Goal: Understand site structure: Grasp the organization and layout of the website

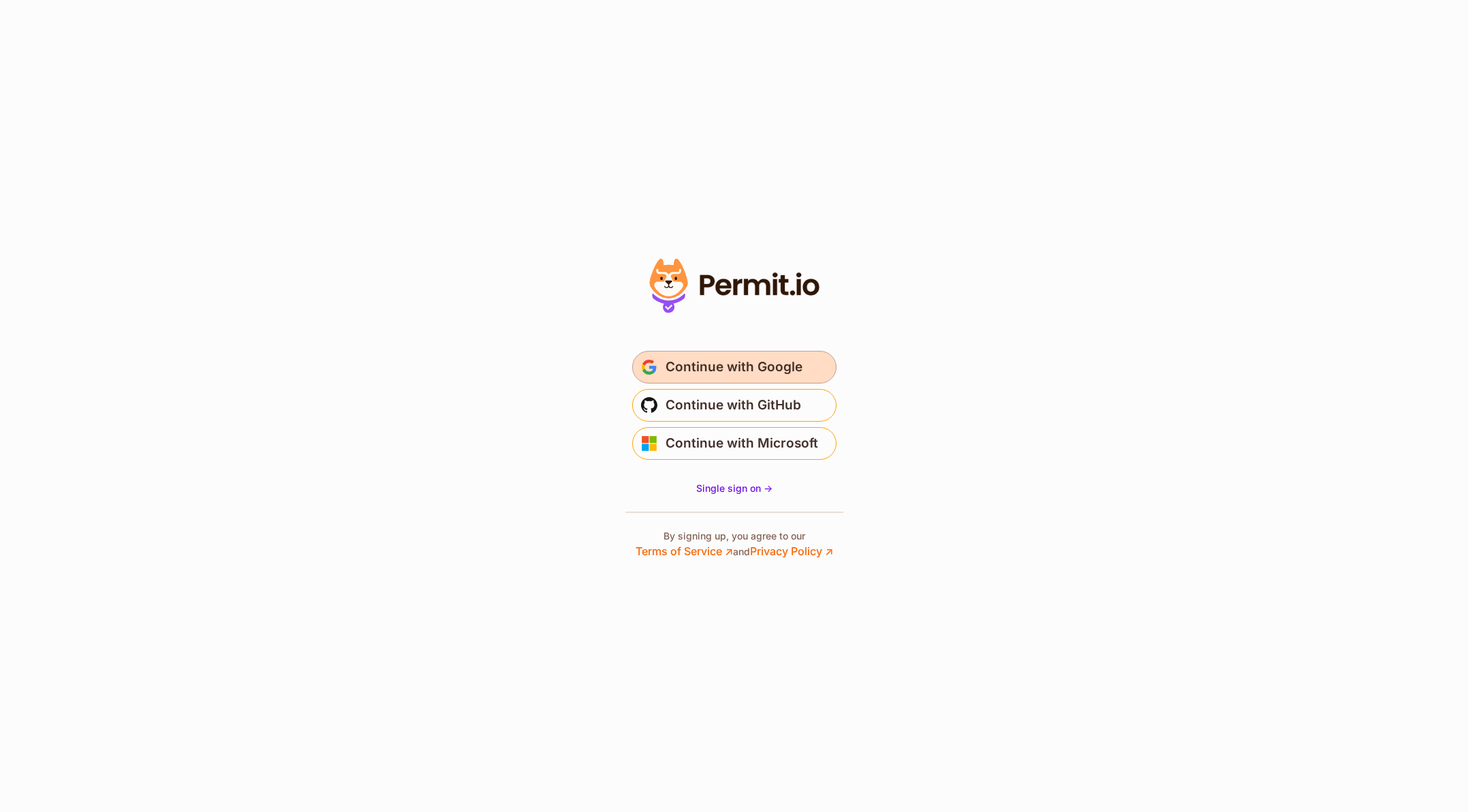
click at [735, 367] on span "Continue with Google" at bounding box center [734, 367] width 137 height 22
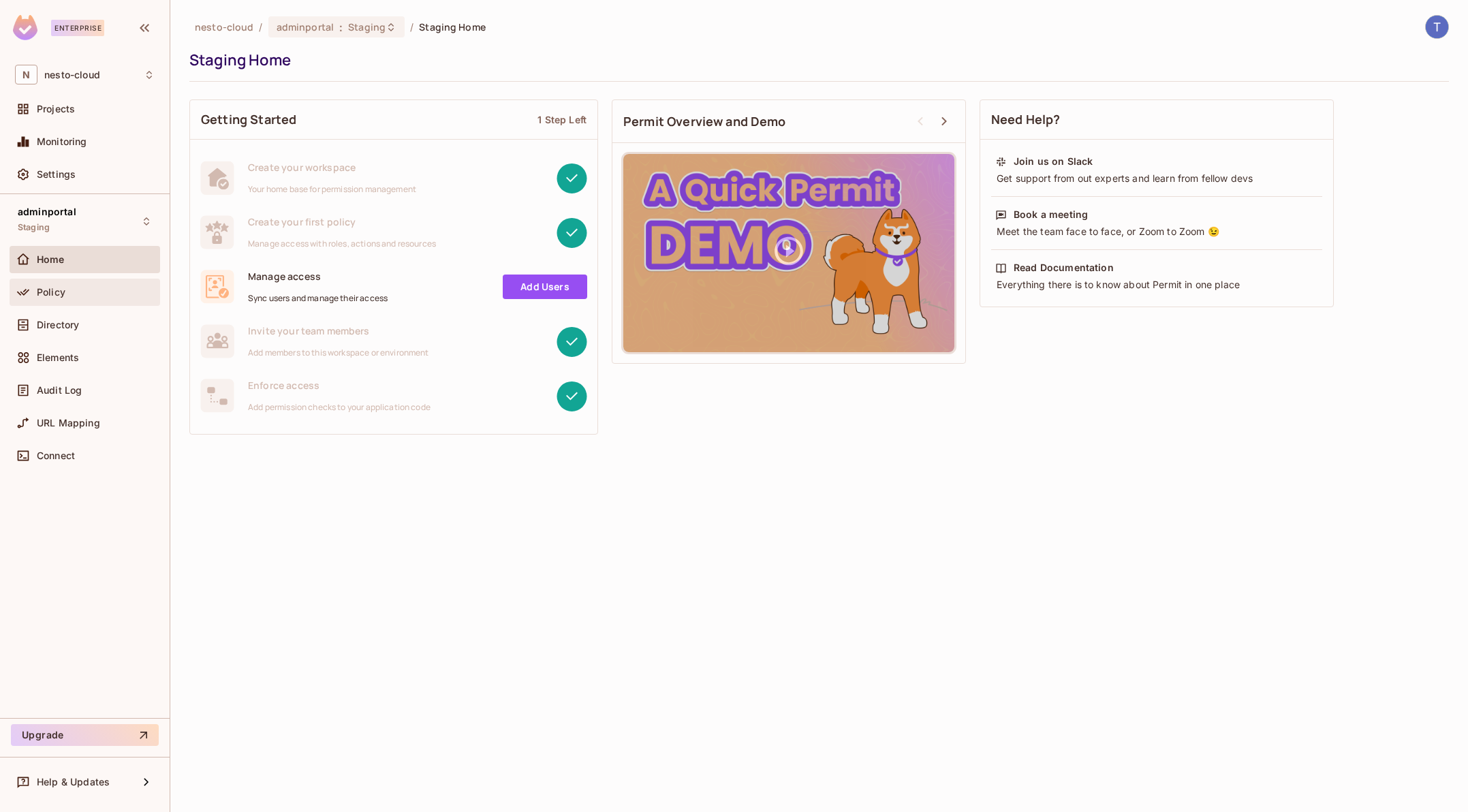
click at [77, 294] on div "Policy" at bounding box center [96, 291] width 118 height 11
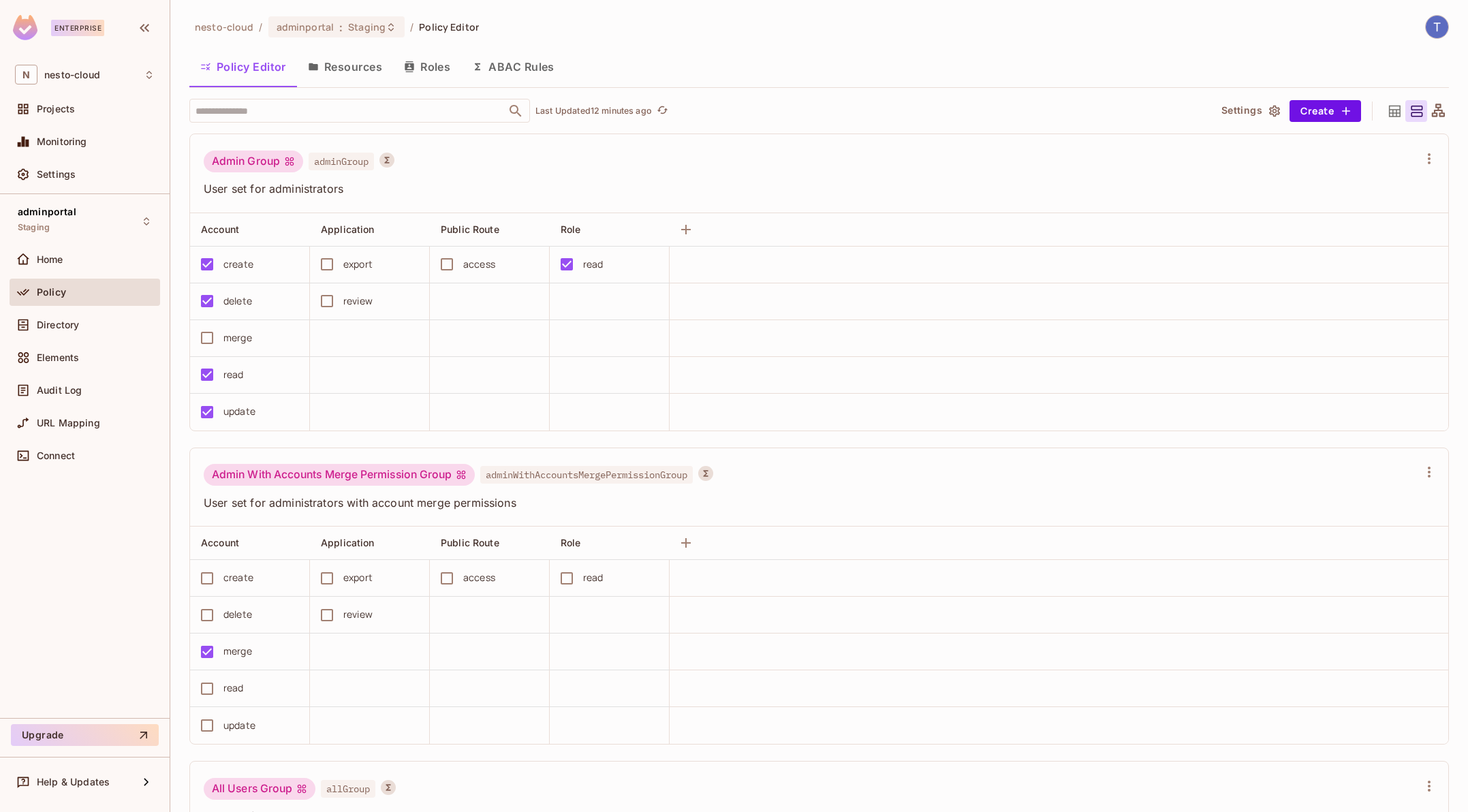
drag, startPoint x: 1129, startPoint y: 35, endPoint x: 1257, endPoint y: 43, distance: 128.2
click at [1130, 35] on div "nesto-cloud / adminportal : Staging / Policy Editor" at bounding box center [819, 27] width 1260 height 24
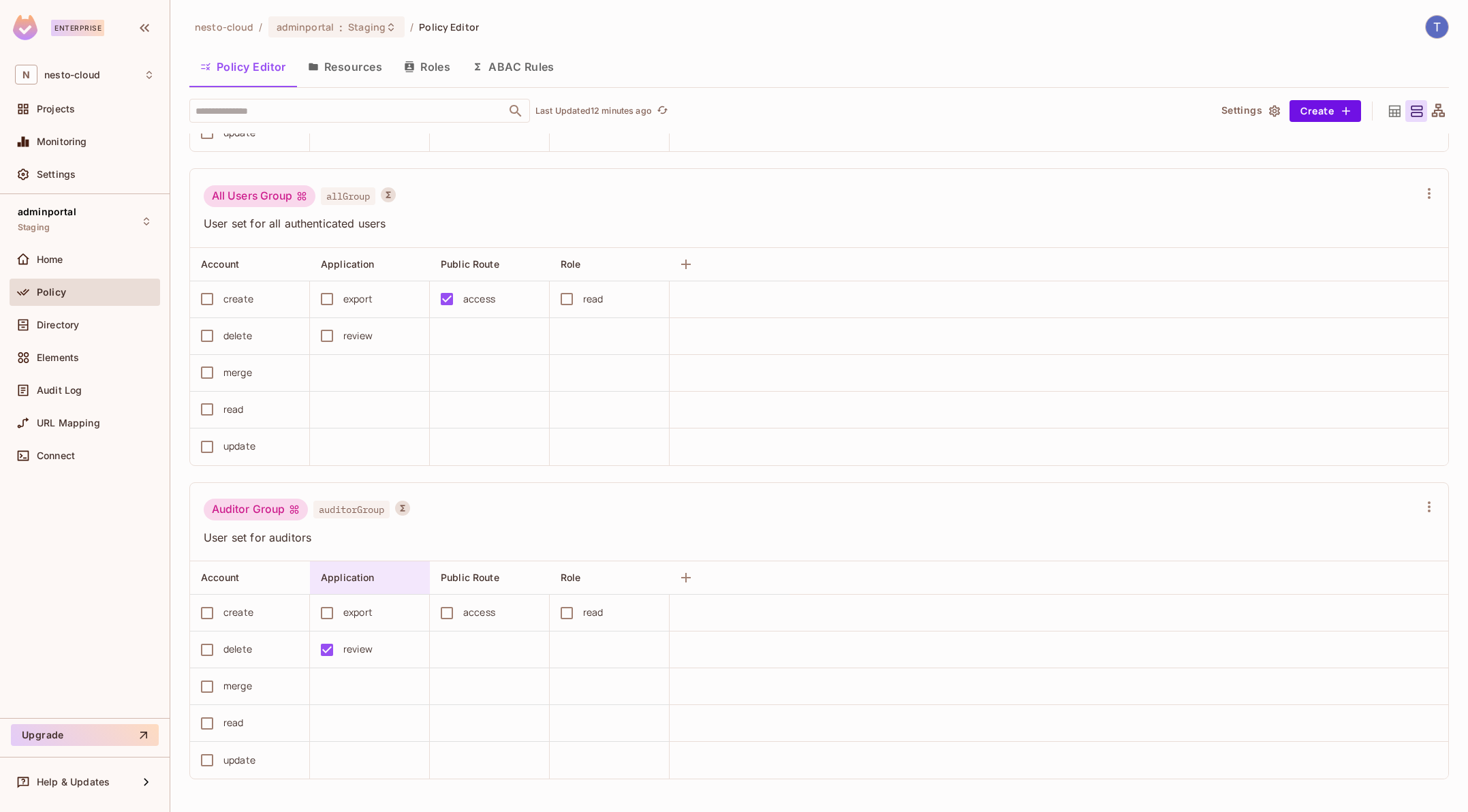
scroll to position [594, 0]
click at [355, 61] on button "Resources" at bounding box center [345, 67] width 96 height 34
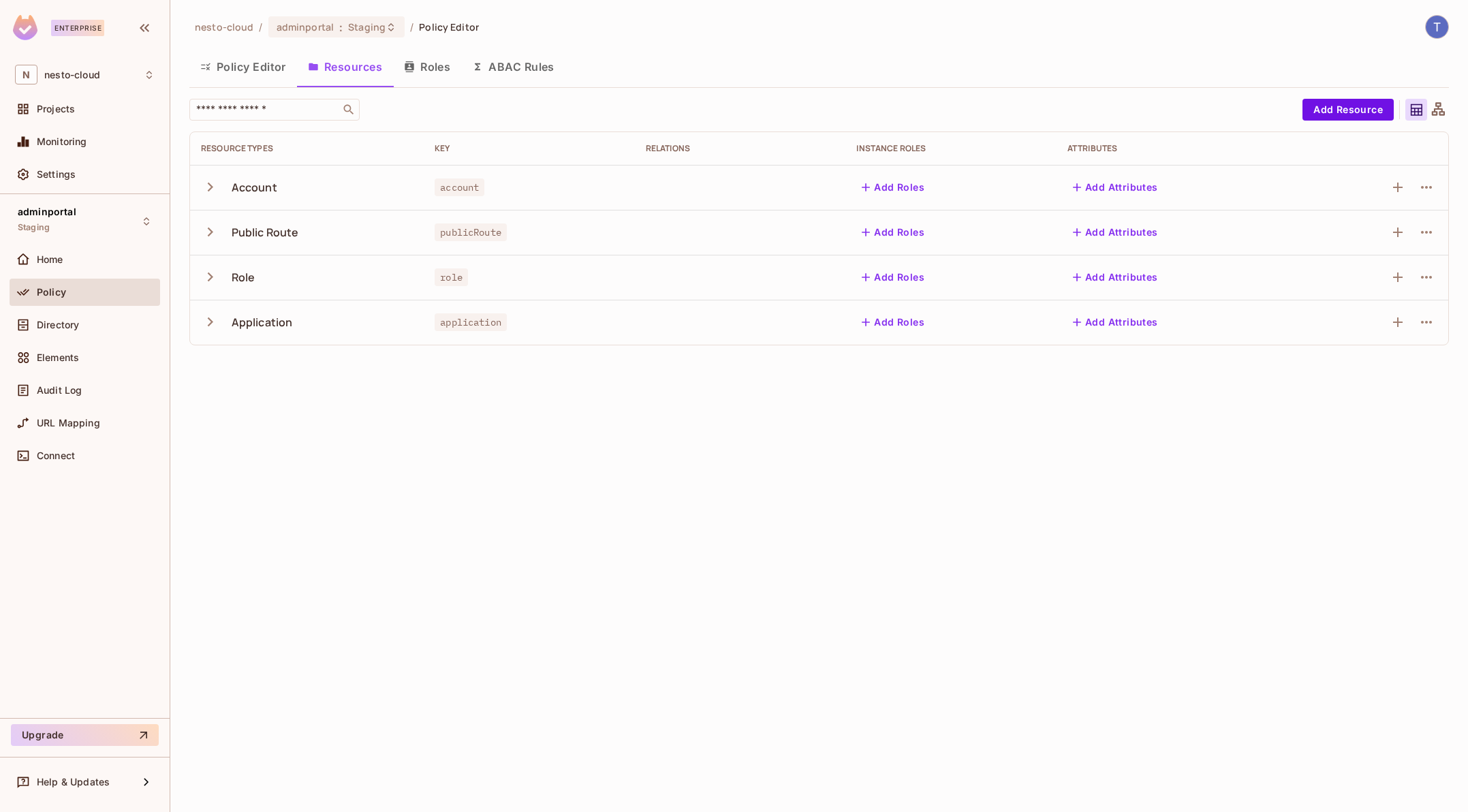
click at [204, 322] on icon "button" at bounding box center [210, 322] width 18 height 18
click at [427, 65] on button "Roles" at bounding box center [427, 67] width 68 height 34
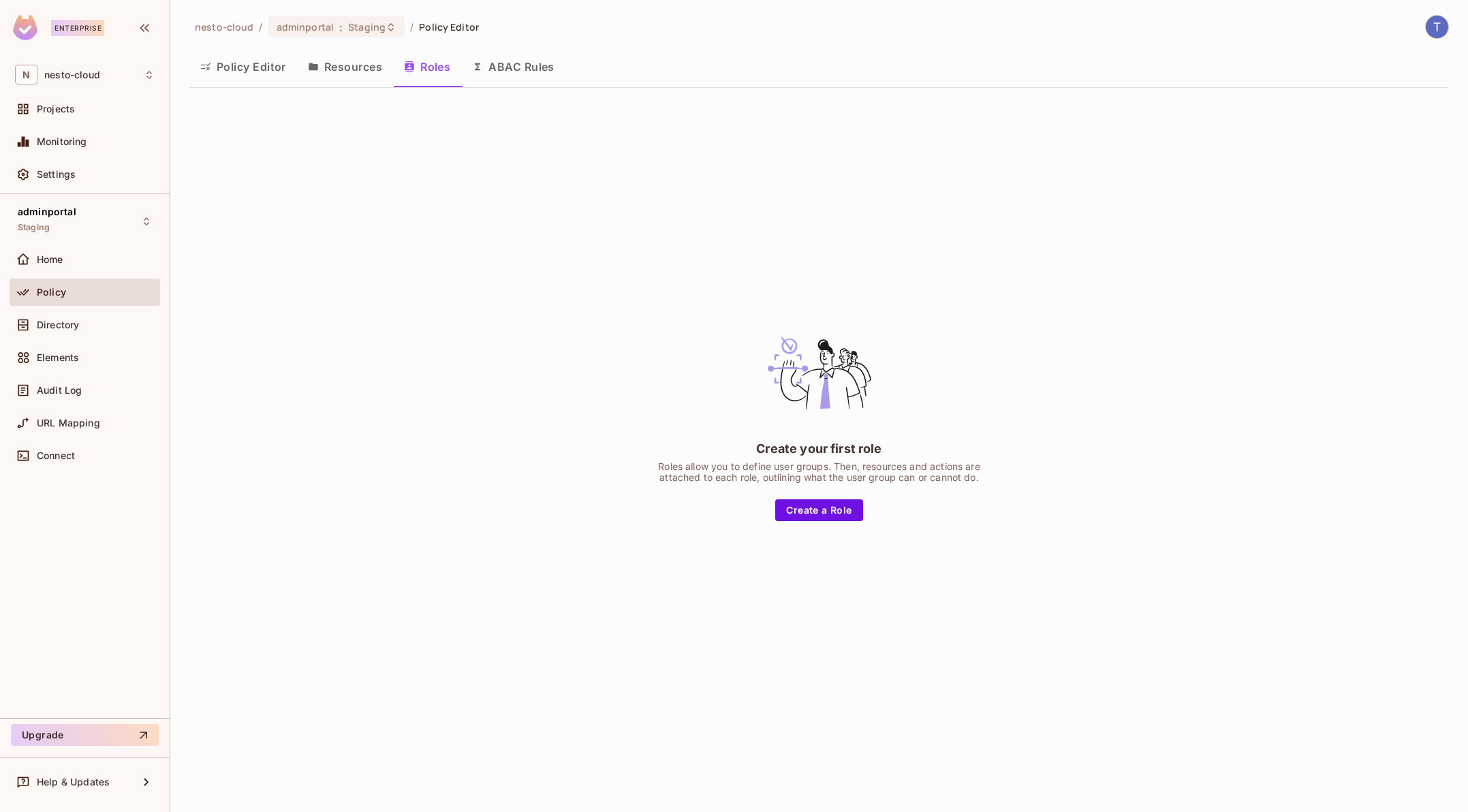
click at [494, 64] on button "ABAC Rules" at bounding box center [513, 67] width 104 height 34
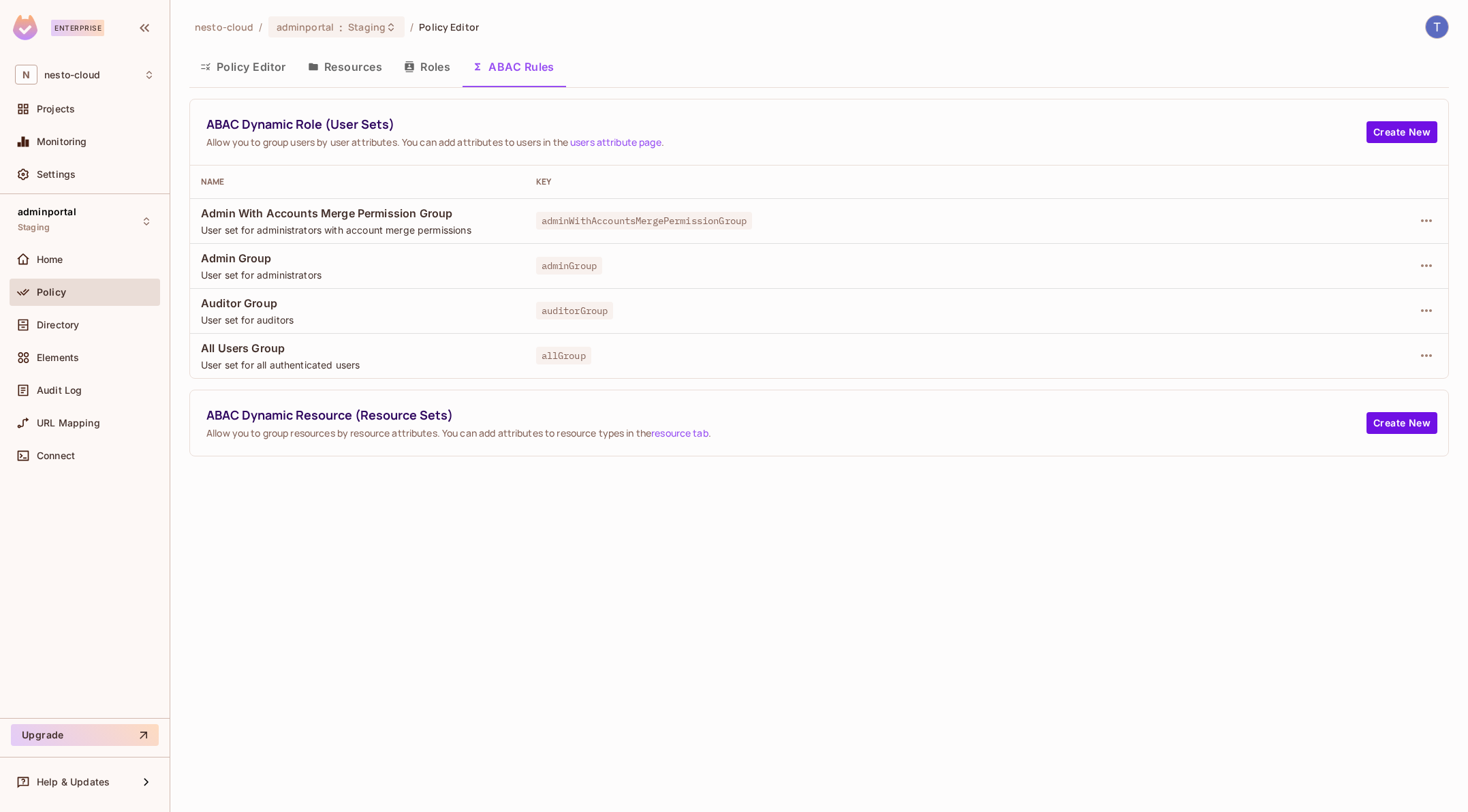
drag, startPoint x: 257, startPoint y: 72, endPoint x: 259, endPoint y: 79, distance: 7.3
click at [257, 72] on button "Policy Editor" at bounding box center [243, 67] width 108 height 34
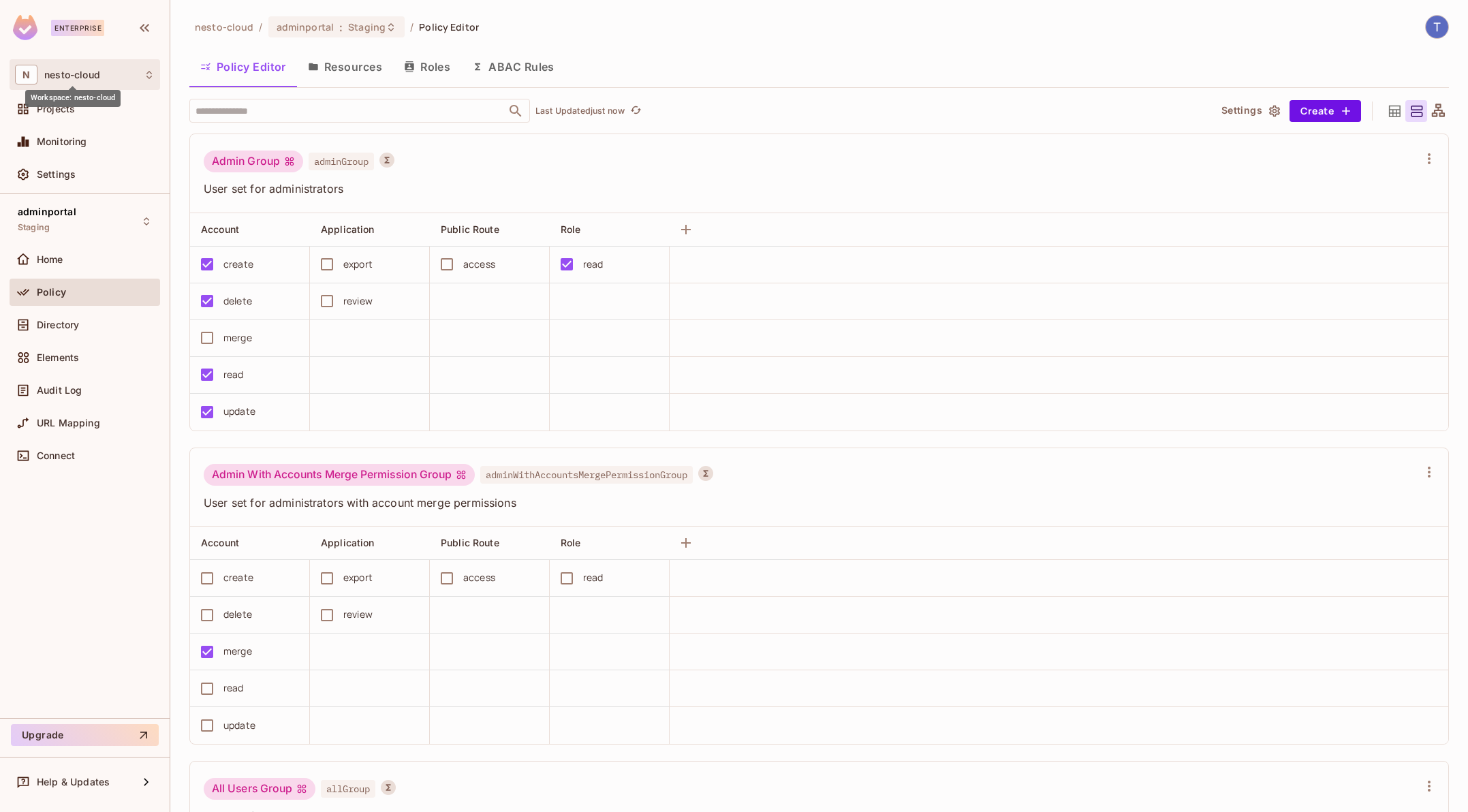
click at [96, 72] on span "nesto-cloud" at bounding box center [72, 74] width 56 height 11
click at [833, 37] on div at bounding box center [734, 406] width 1468 height 812
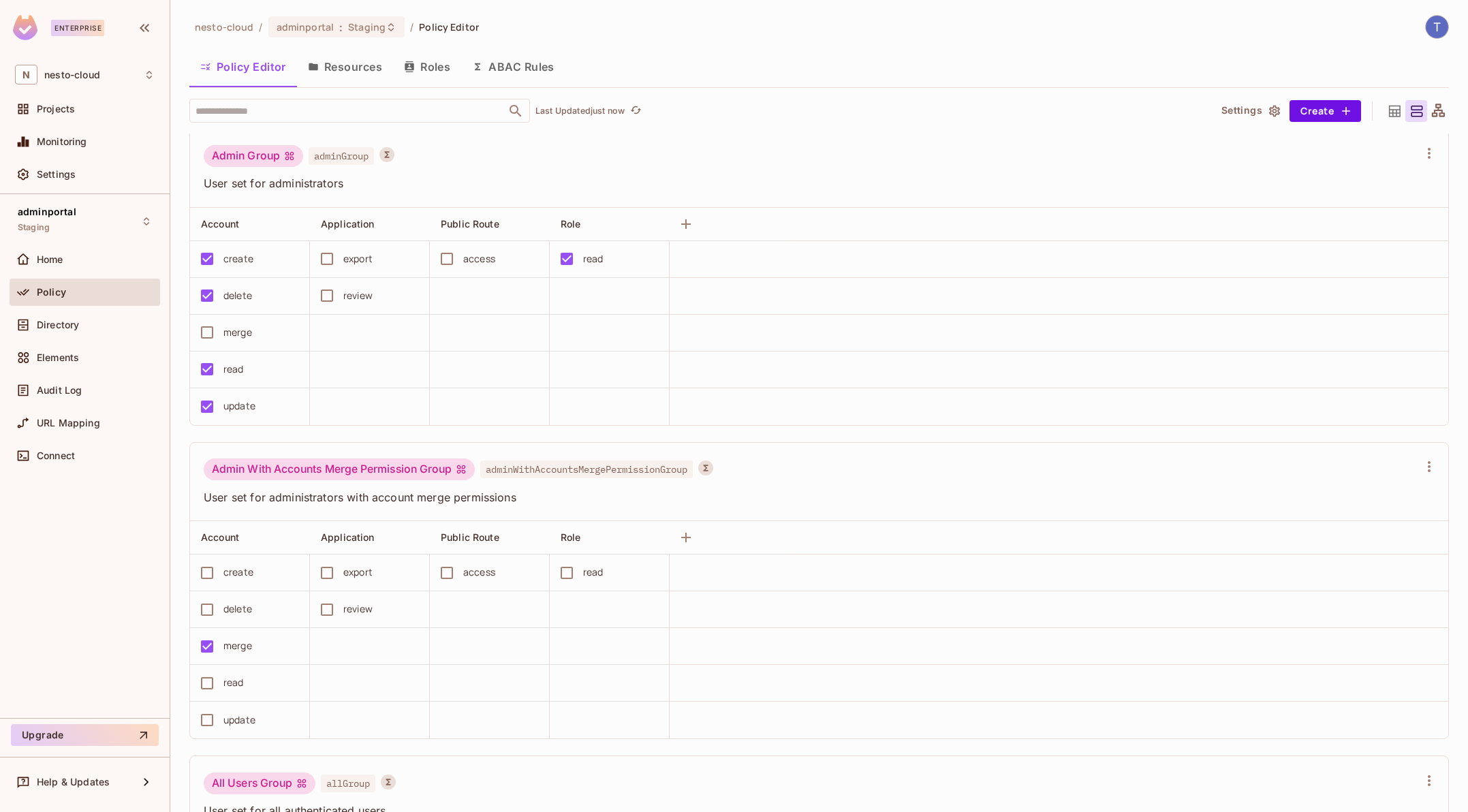
scroll to position [16, 0]
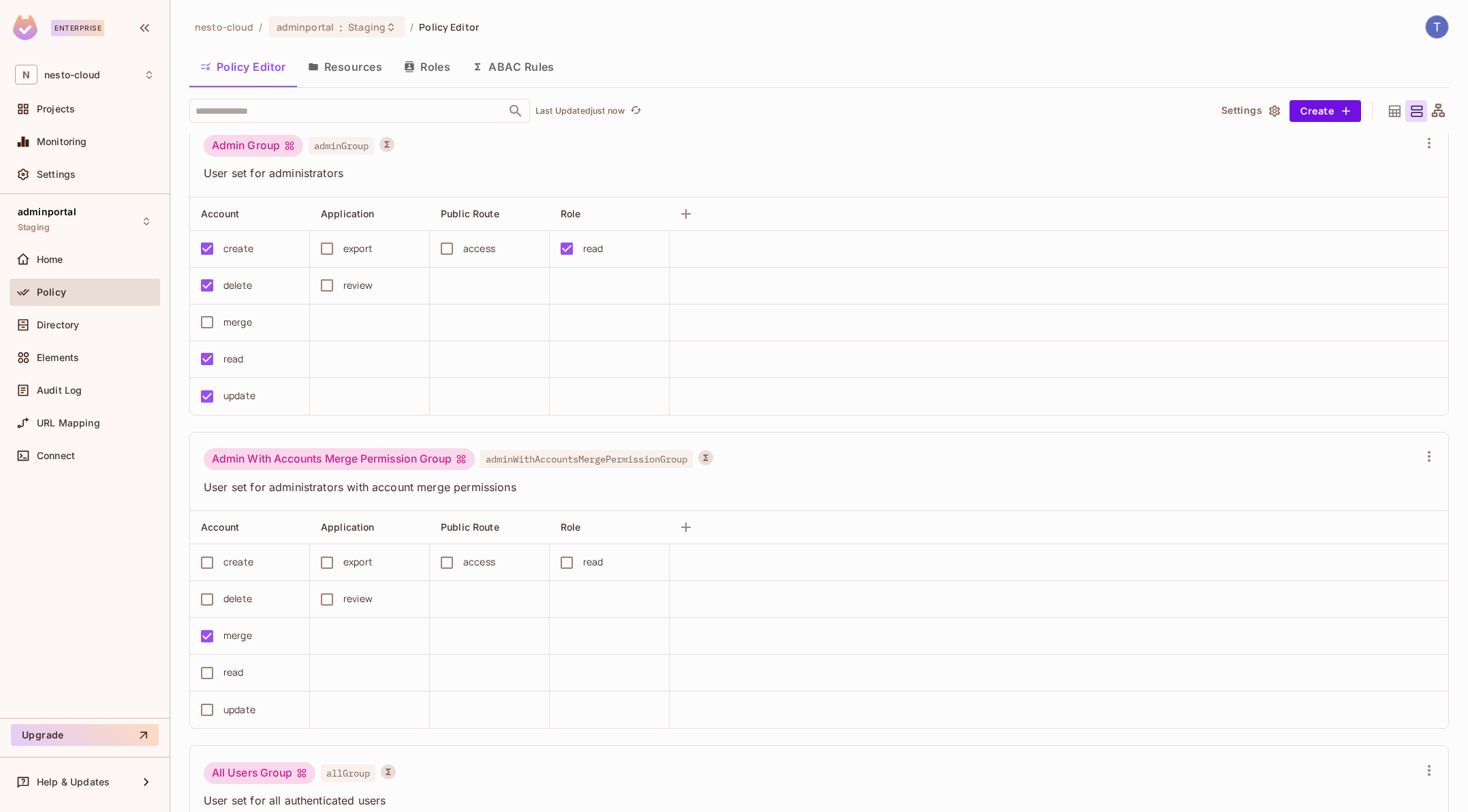
click at [346, 65] on button "Resources" at bounding box center [345, 67] width 96 height 34
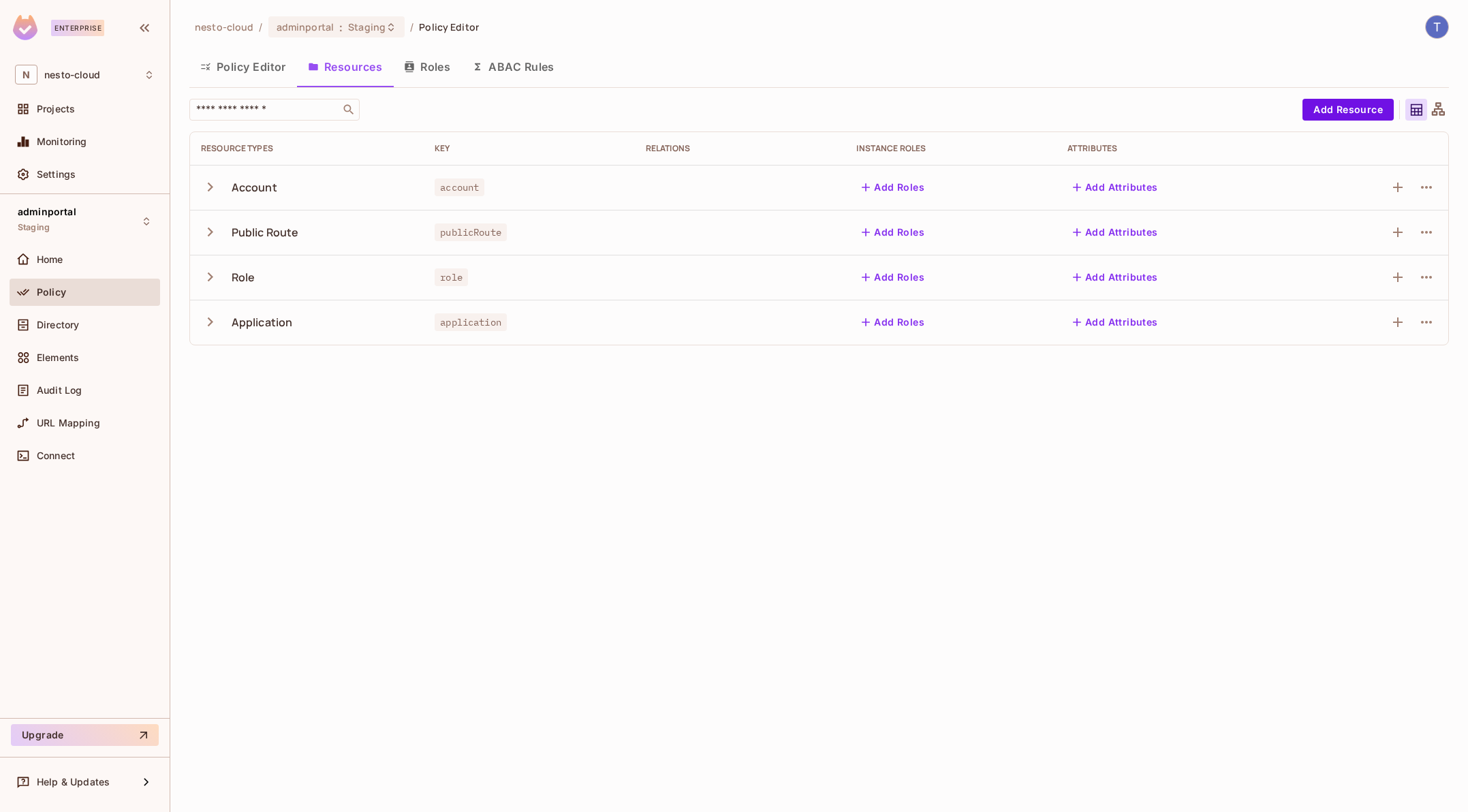
click at [443, 74] on button "Roles" at bounding box center [427, 67] width 68 height 34
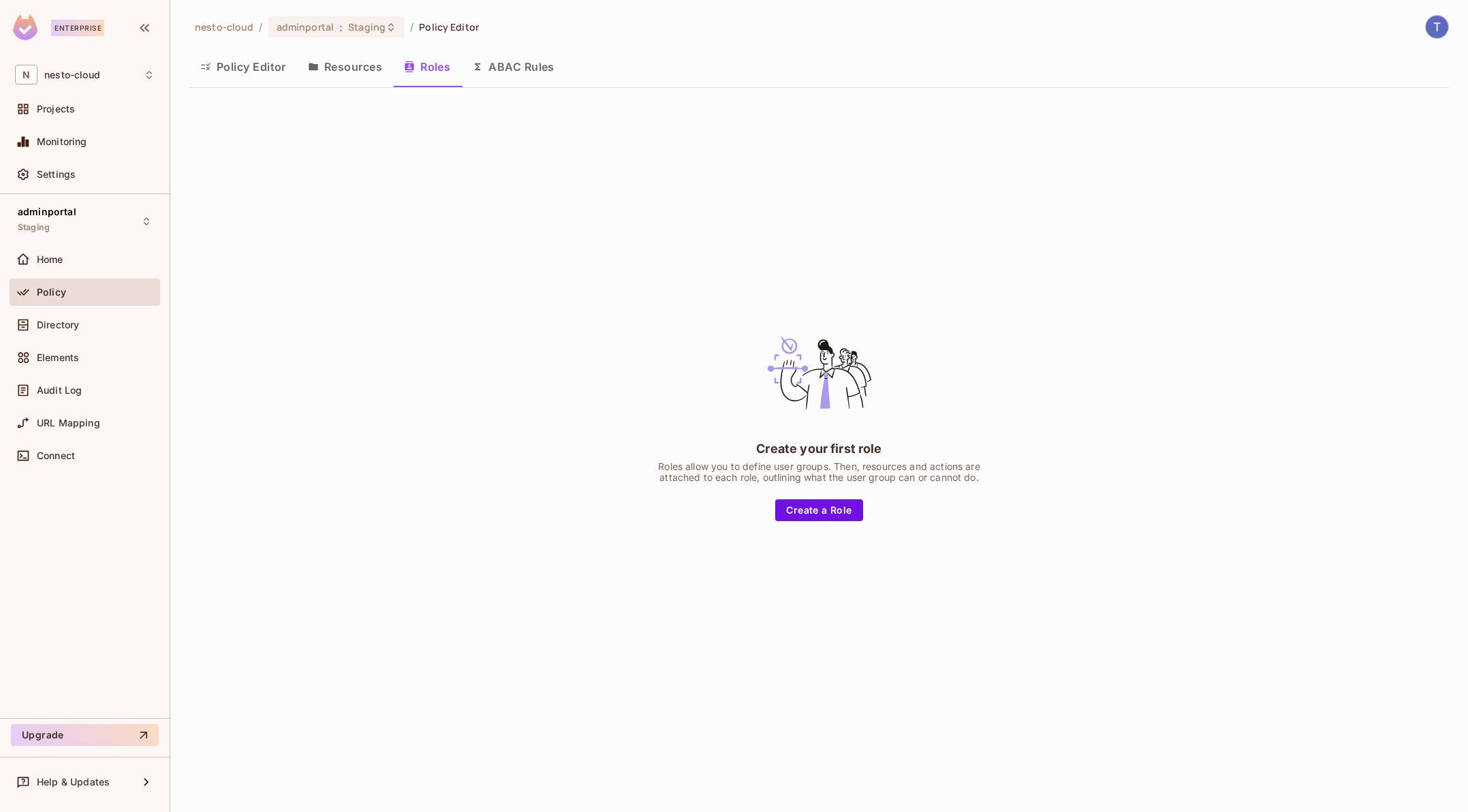
click at [505, 75] on button "ABAC Rules" at bounding box center [513, 67] width 104 height 34
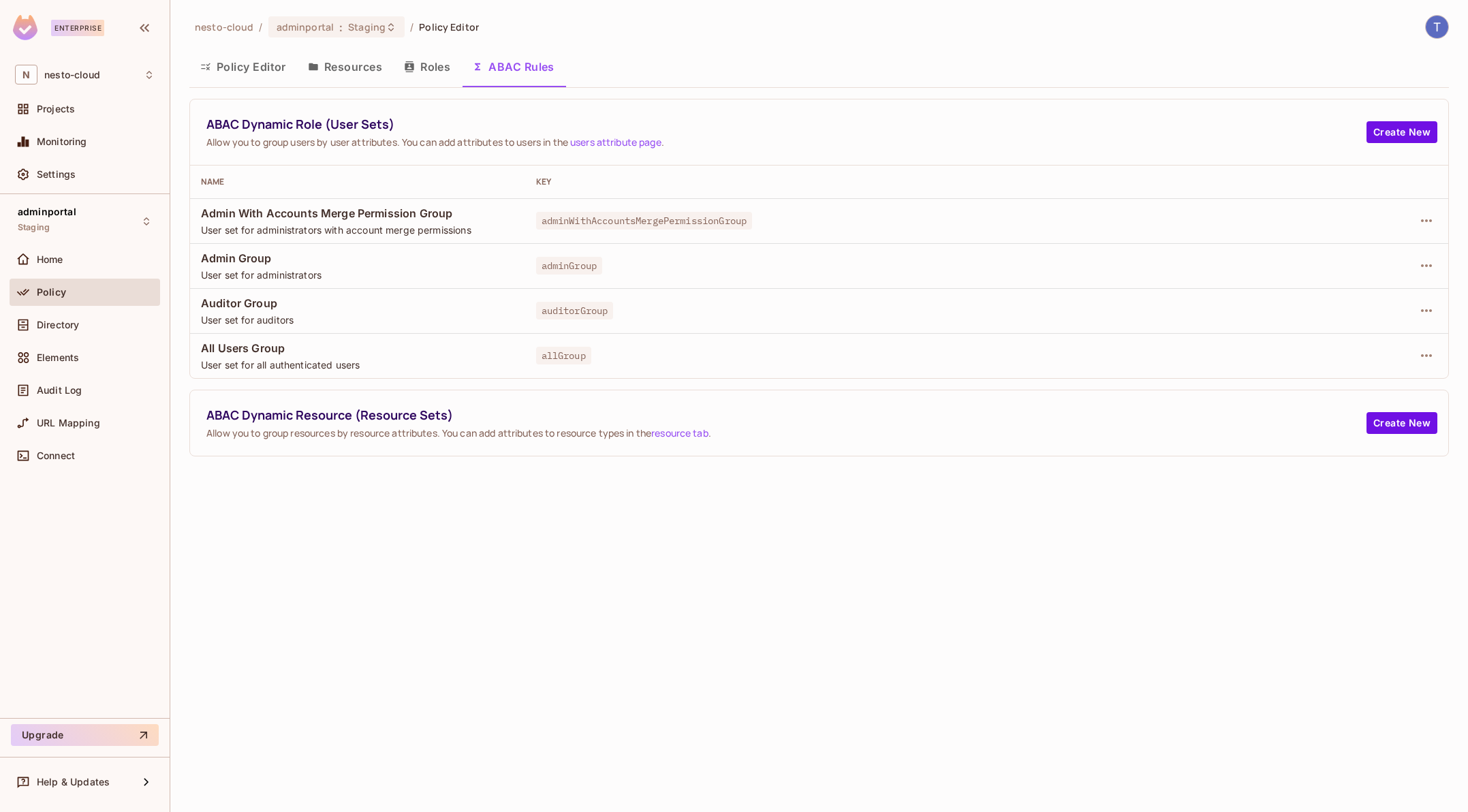
click at [244, 70] on button "Policy Editor" at bounding box center [243, 67] width 108 height 34
